Goal: Task Accomplishment & Management: Use online tool/utility

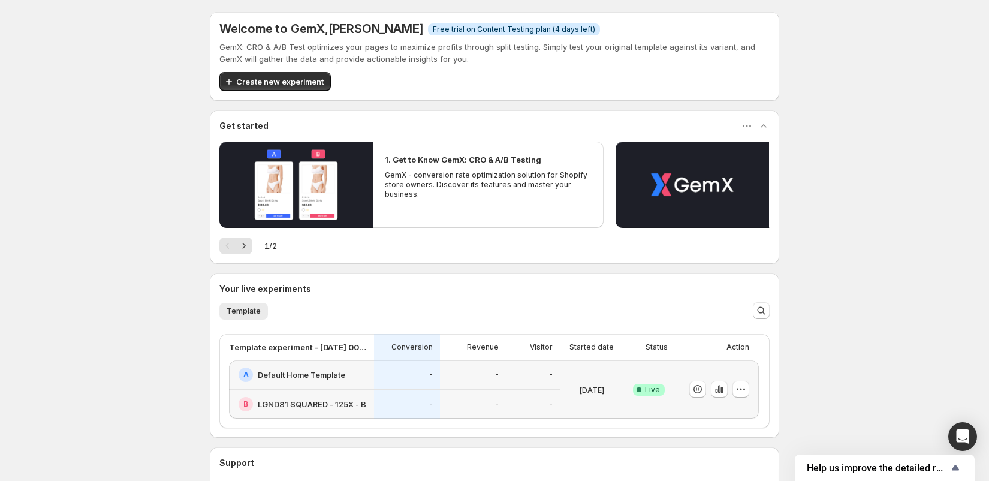
click at [440, 370] on div "-" at bounding box center [473, 374] width 66 height 29
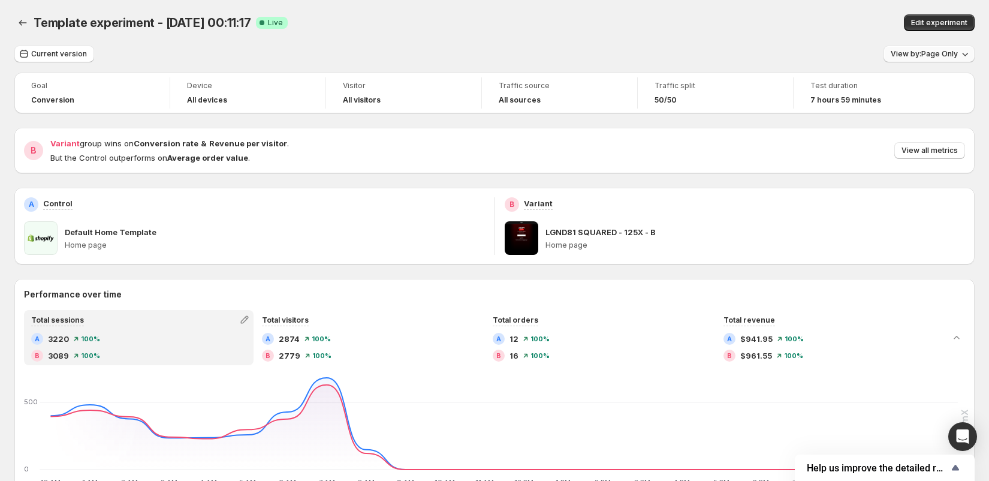
click at [930, 58] on span "View by: Page Only" at bounding box center [923, 54] width 67 height 10
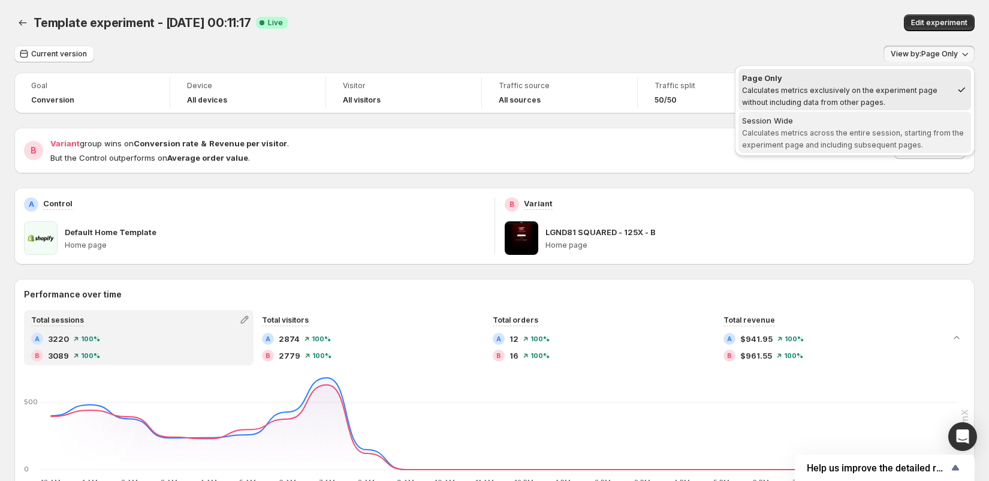
click at [849, 126] on span "Session Wide Calculates metrics across the entire session, starting from the ex…" at bounding box center [854, 132] width 225 height 36
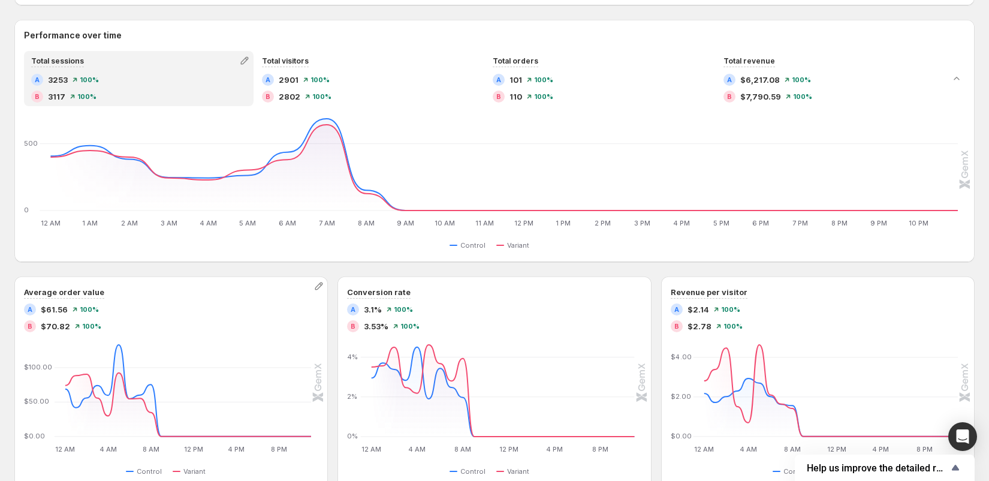
scroll to position [259, 0]
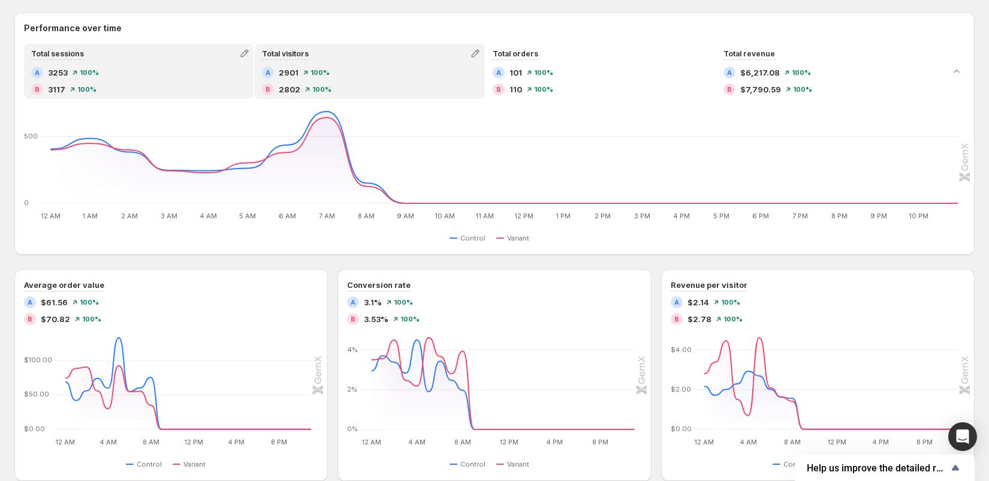
click at [329, 88] on div "B 2802 100 %" at bounding box center [369, 89] width 215 height 12
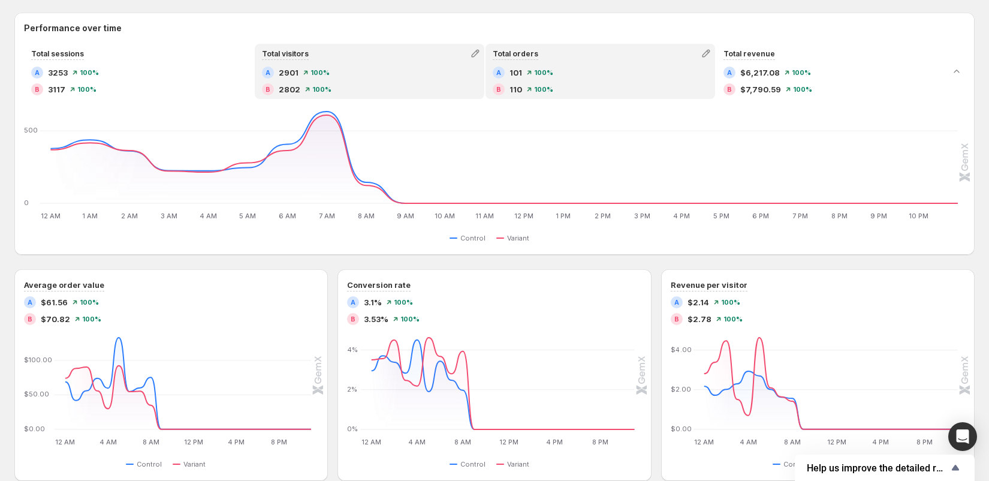
click at [510, 84] on span "110" at bounding box center [515, 89] width 13 height 12
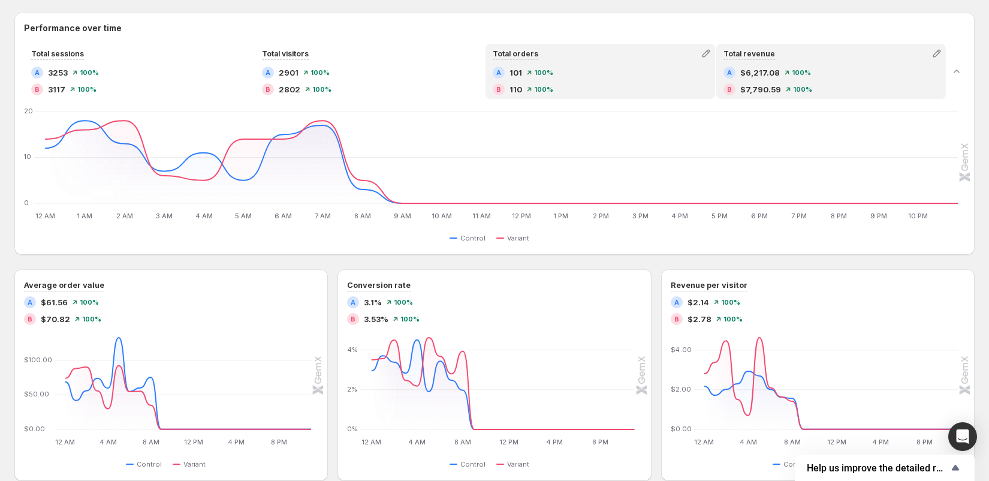
click at [744, 92] on span "$7,790.59" at bounding box center [760, 89] width 41 height 12
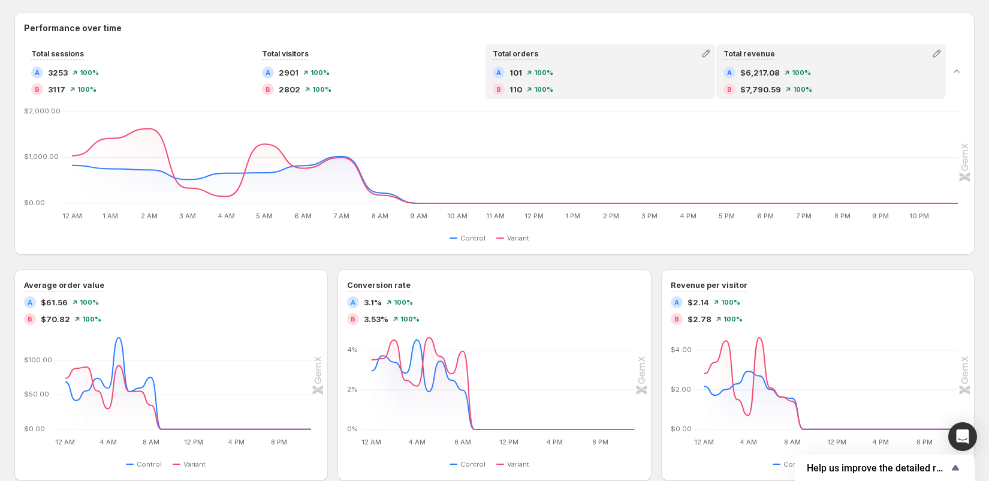
click at [648, 80] on div "A 101 100 % B 110 100 %" at bounding box center [600, 81] width 215 height 29
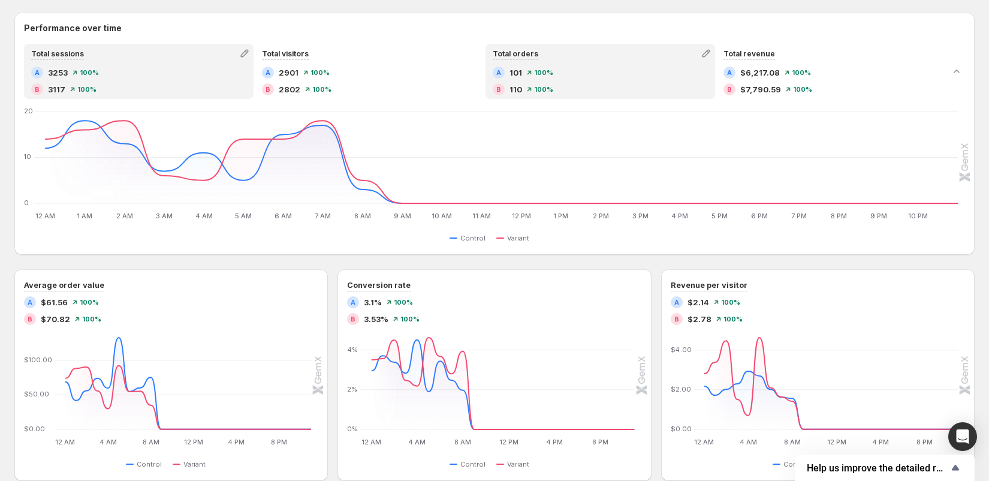
click at [170, 84] on div "B 3117 100 %" at bounding box center [138, 89] width 215 height 12
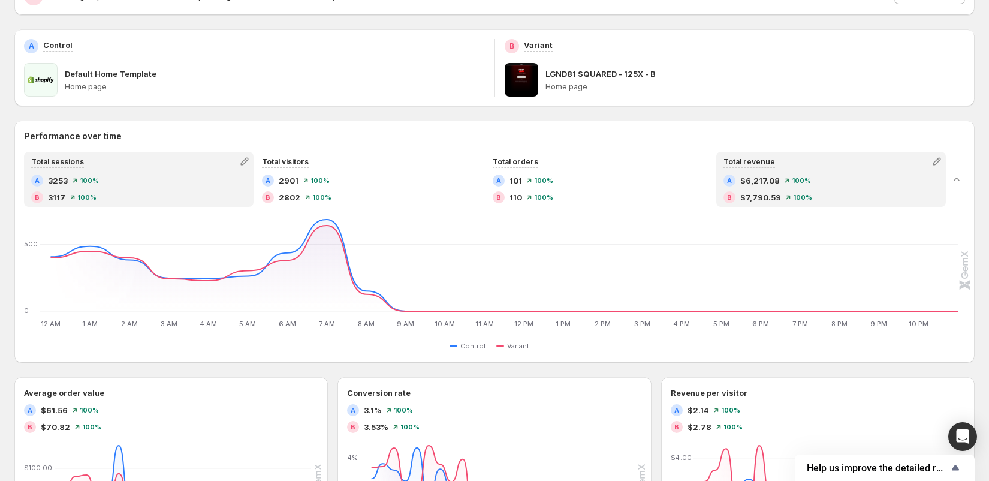
scroll to position [0, 0]
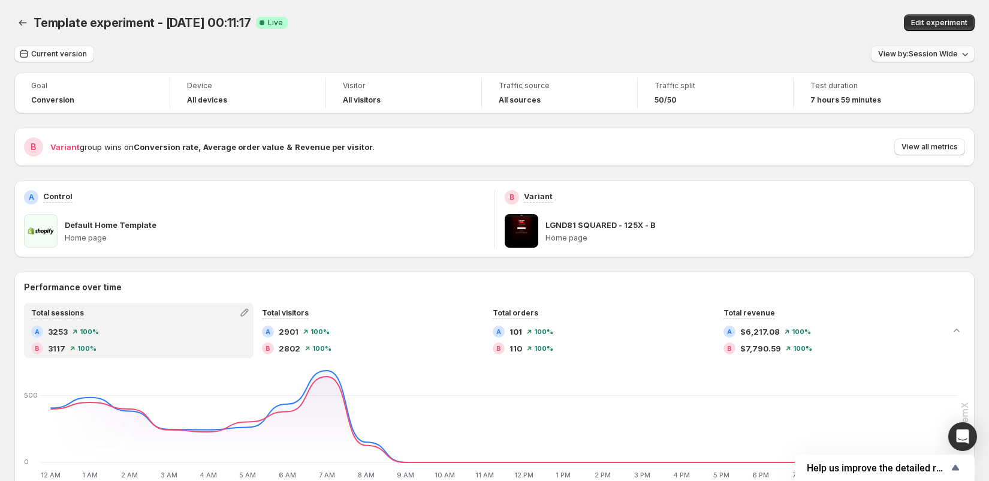
click at [929, 59] on button "View by: Session Wide" at bounding box center [923, 54] width 104 height 17
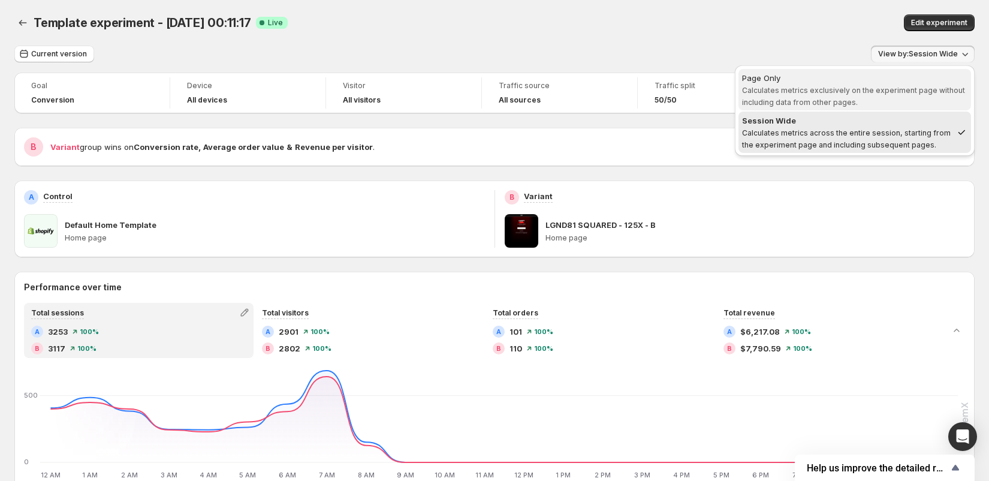
click at [883, 94] on span "Page Only Calculates metrics exclusively on the experiment page without includi…" at bounding box center [854, 90] width 225 height 36
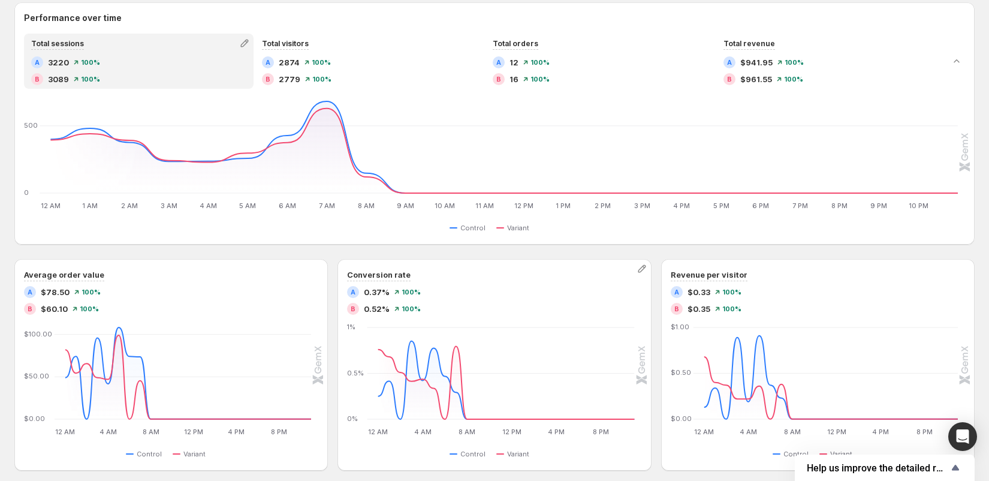
scroll to position [276, 0]
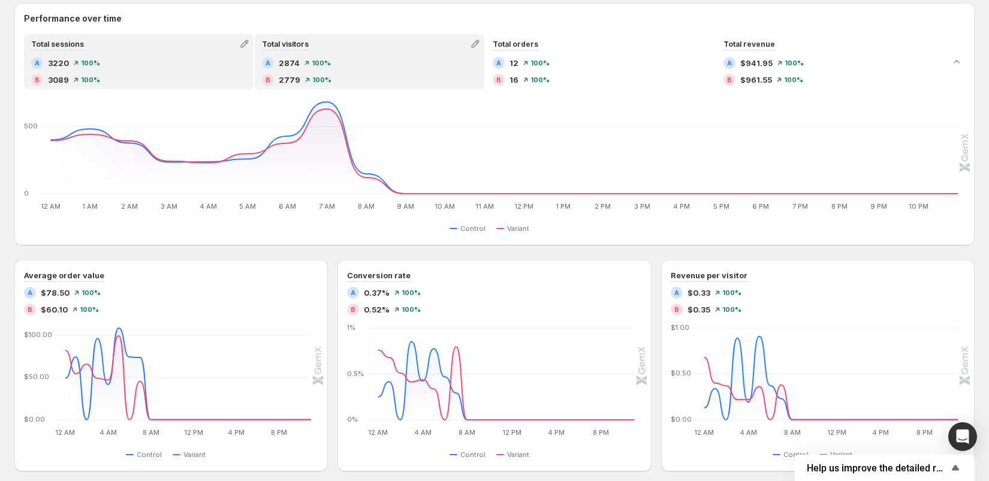
click at [331, 72] on div "A 2874 100 % B 2779 100 %" at bounding box center [369, 71] width 215 height 29
click at [193, 82] on div "B 3089 100 %" at bounding box center [138, 80] width 215 height 12
click at [276, 75] on div "B 2779" at bounding box center [281, 80] width 38 height 12
click at [170, 81] on div "B 3089 100 %" at bounding box center [138, 80] width 215 height 12
click at [268, 73] on div "A 2874 100 % B 2779 100 %" at bounding box center [369, 71] width 215 height 29
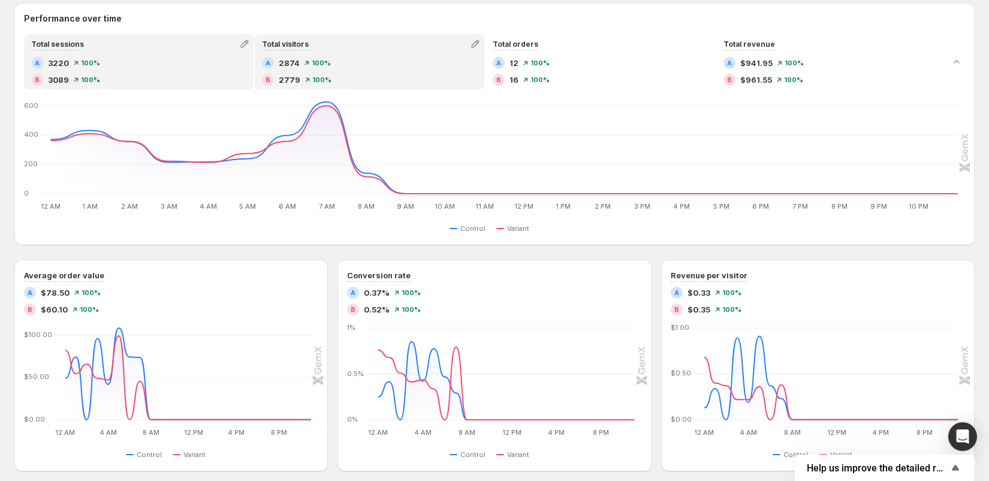
click at [177, 73] on div "A 3220 100 % B 3089 100 %" at bounding box center [138, 71] width 215 height 29
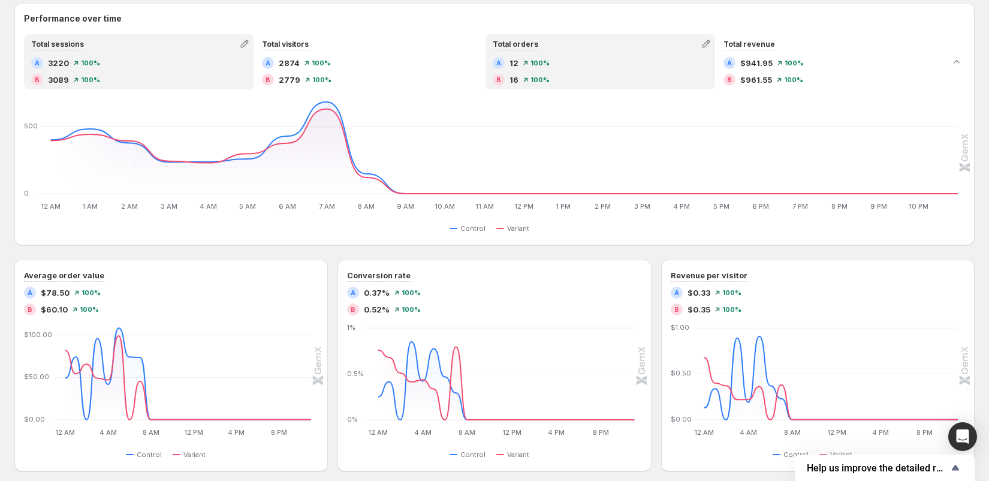
click at [527, 83] on div "100 %" at bounding box center [536, 79] width 26 height 7
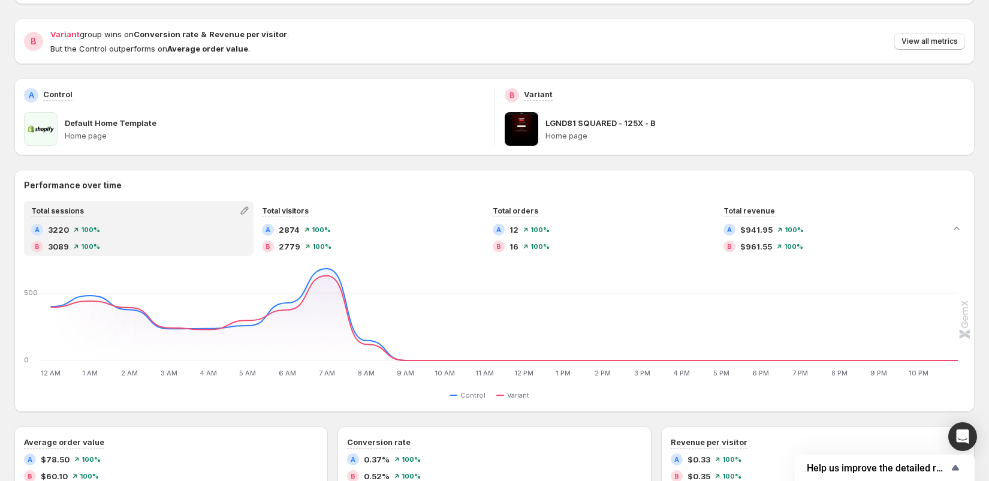
scroll to position [144, 0]
